Goal: Communication & Community: Participate in discussion

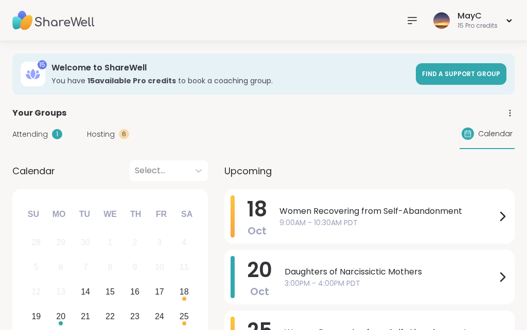
click at [414, 20] on icon at bounding box center [412, 20] width 8 height 6
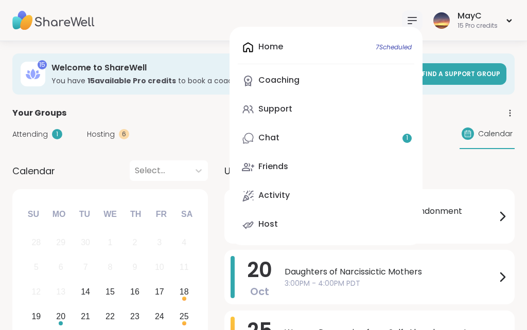
click at [354, 142] on link "Chat 1" at bounding box center [326, 138] width 176 height 25
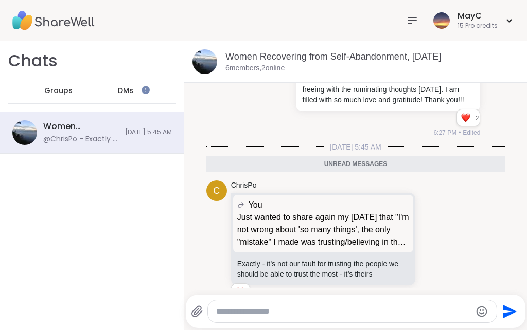
scroll to position [4575, 0]
click at [242, 287] on div "Reactions: love" at bounding box center [239, 291] width 9 height 9
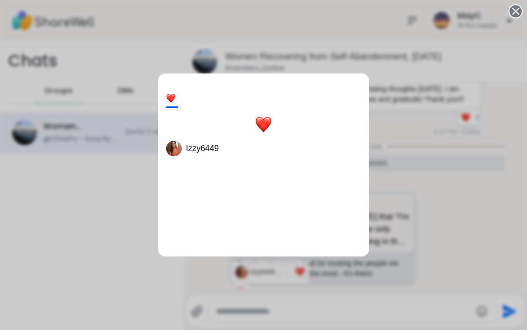
click at [310, 41] on div "1 Izzy6449" at bounding box center [263, 165] width 527 height 330
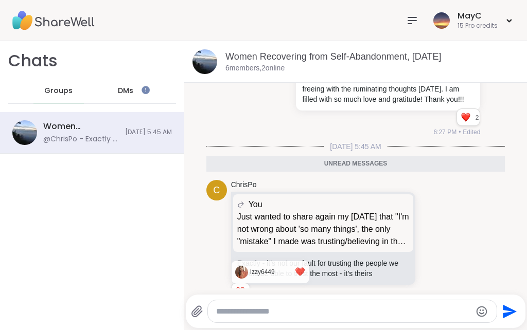
click at [434, 240] on icon at bounding box center [432, 245] width 9 height 10
click at [351, 224] on div "Select Reaction: Heart" at bounding box center [351, 228] width 9 height 9
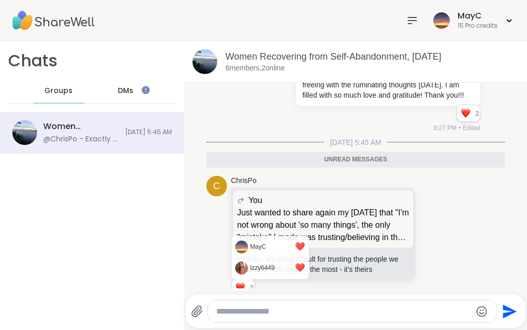
click at [487, 175] on div "C ChrisPo You Just wanted to share again my [DATE] that "I'm not wrong about 's…" at bounding box center [355, 241] width 299 height 139
click at [417, 264] on div "ChrisPo You Just wanted to share again my [DATE] that "I'm not wrong about 'so …" at bounding box center [340, 241] width 218 height 131
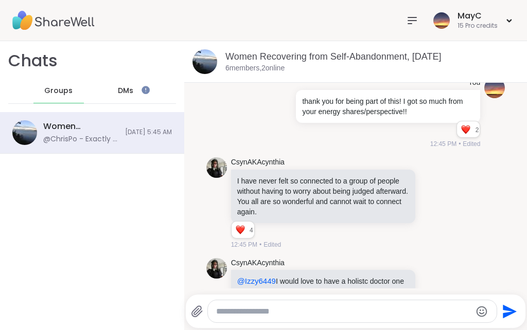
scroll to position [3795, 0]
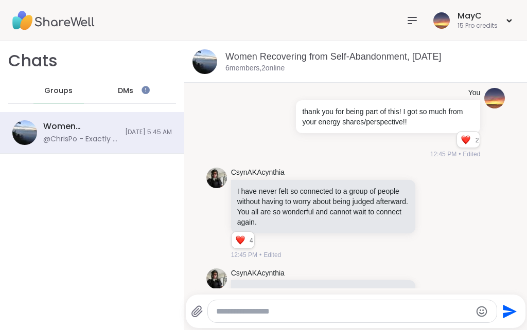
click at [261, 62] on link "Women Recovering from Self-Abandonment, [DATE]" at bounding box center [333, 56] width 216 height 10
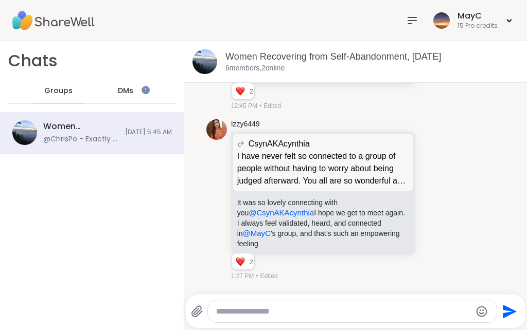
scroll to position [4172, 0]
click at [243, 258] on div "Reactions: love" at bounding box center [239, 262] width 9 height 9
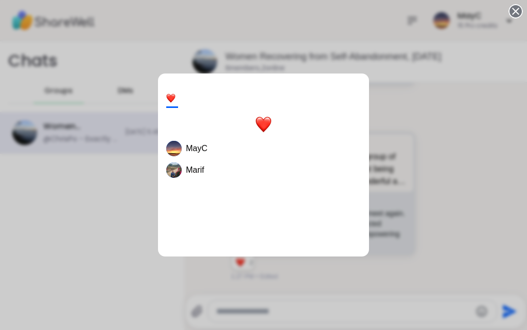
click at [473, 51] on div "2 MayC Marif" at bounding box center [263, 165] width 527 height 330
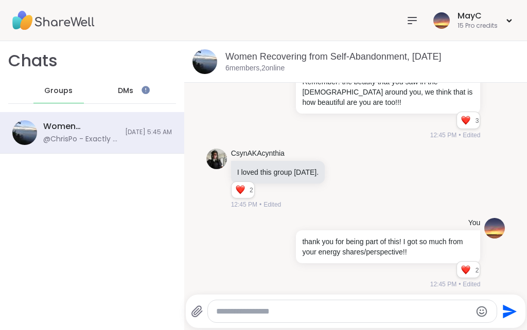
scroll to position [3663, 0]
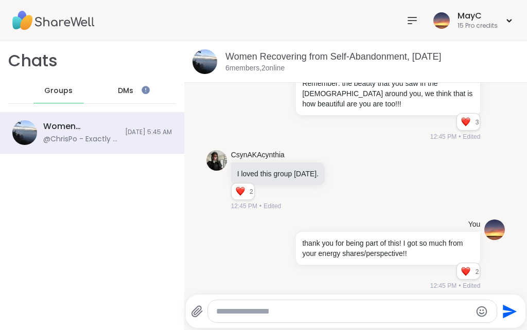
click at [413, 20] on icon at bounding box center [412, 20] width 8 height 6
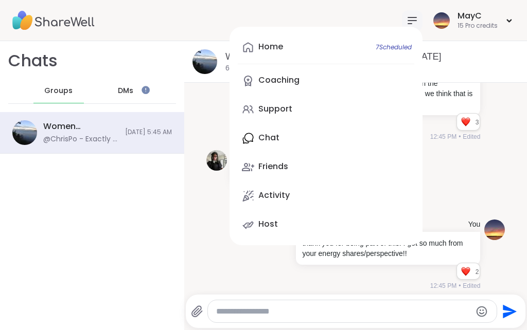
click at [286, 224] on link "Host" at bounding box center [326, 224] width 176 height 25
